Goal: Task Accomplishment & Management: Manage account settings

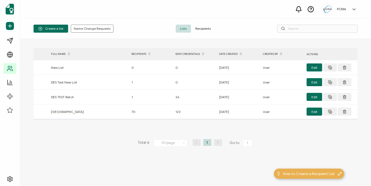
click at [205, 27] on span "Recipients" at bounding box center [203, 29] width 24 height 8
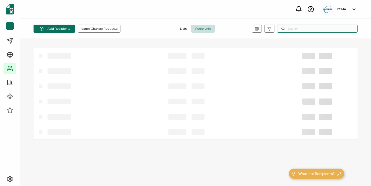
click at [308, 28] on input "text" at bounding box center [317, 29] width 80 height 8
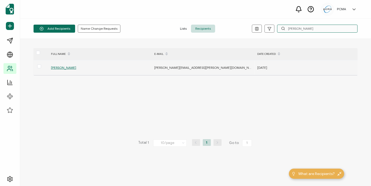
type input "[PERSON_NAME]"
click at [62, 67] on span "[PERSON_NAME]" at bounding box center [63, 68] width 25 height 4
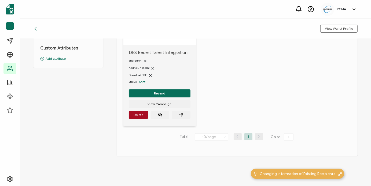
scroll to position [80, 0]
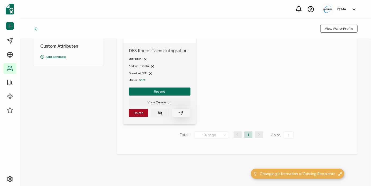
click at [184, 112] on button "button" at bounding box center [181, 113] width 18 height 8
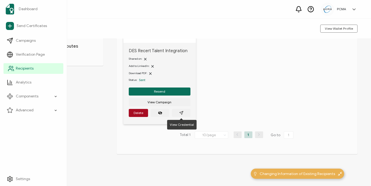
click at [27, 69] on span "Recipients" at bounding box center [25, 68] width 18 height 5
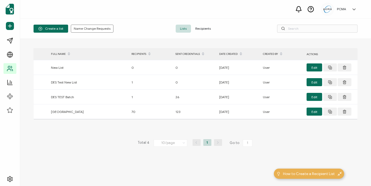
click at [209, 29] on span "Recipients" at bounding box center [203, 29] width 24 height 8
